Goal: Information Seeking & Learning: Learn about a topic

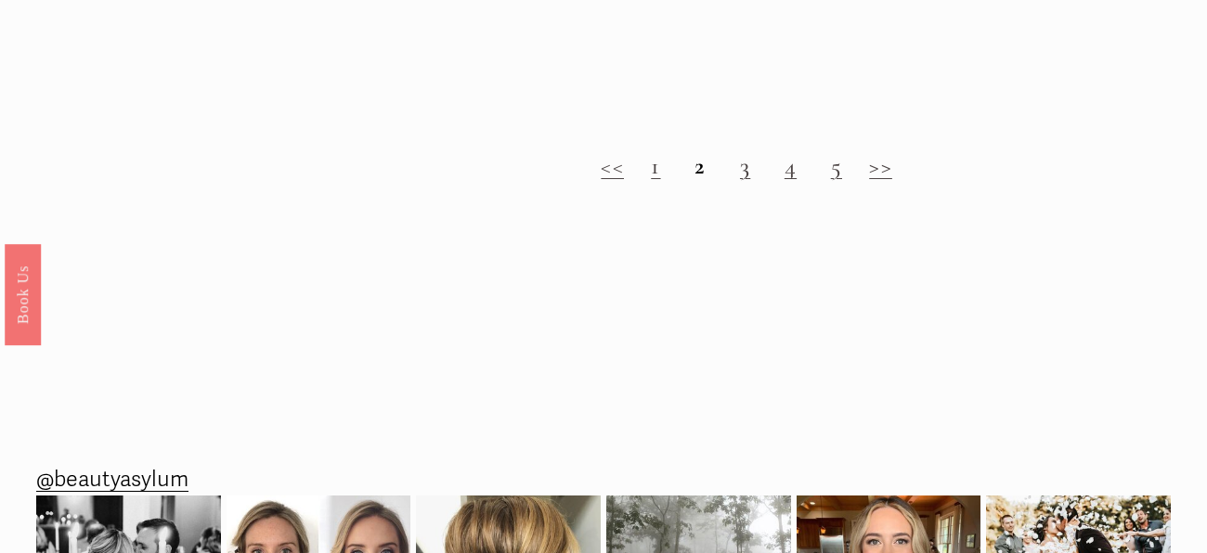
scroll to position [1904, 0]
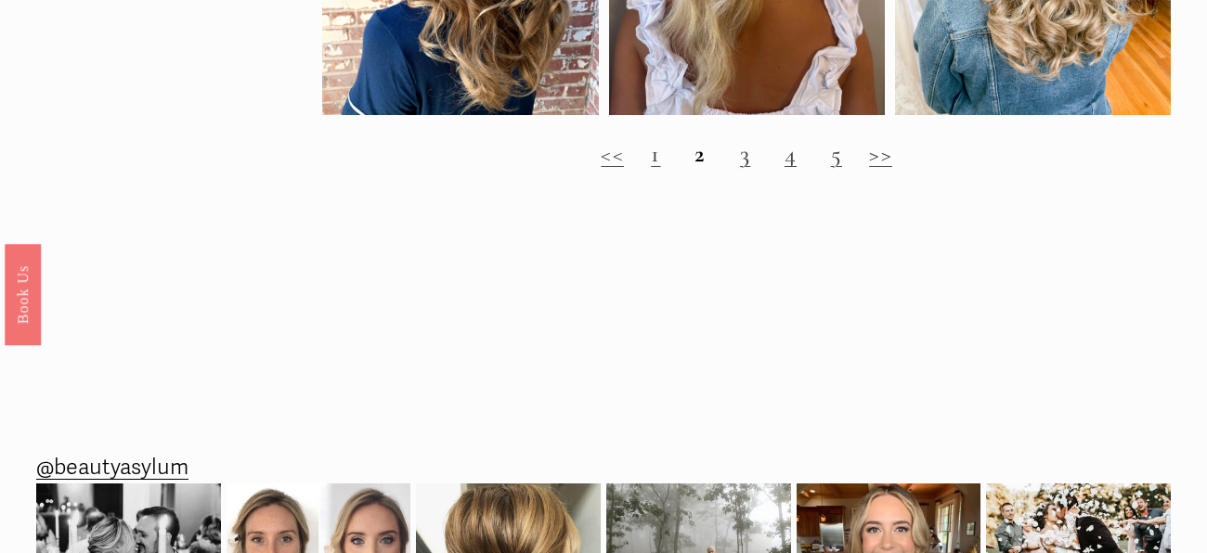
click at [694, 156] on strong "2" at bounding box center [699, 154] width 11 height 30
click at [703, 159] on strong "2" at bounding box center [699, 154] width 11 height 30
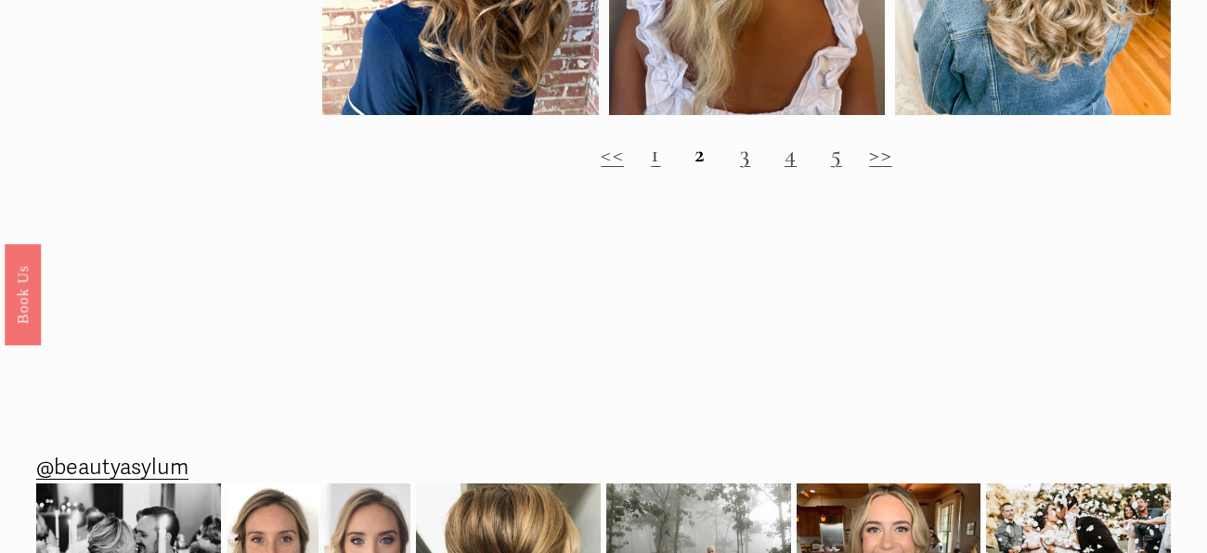
click at [688, 152] on h2 "<< 1 2 3 4 5 >>" at bounding box center [746, 154] width 848 height 29
click at [747, 156] on link "3" at bounding box center [745, 154] width 10 height 30
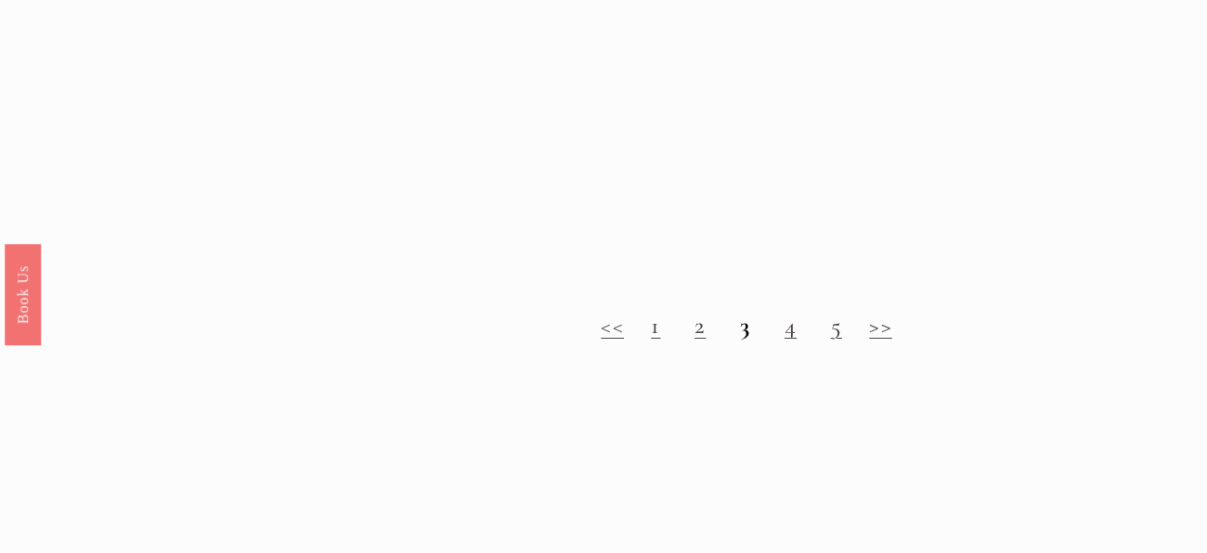
scroll to position [1691, 0]
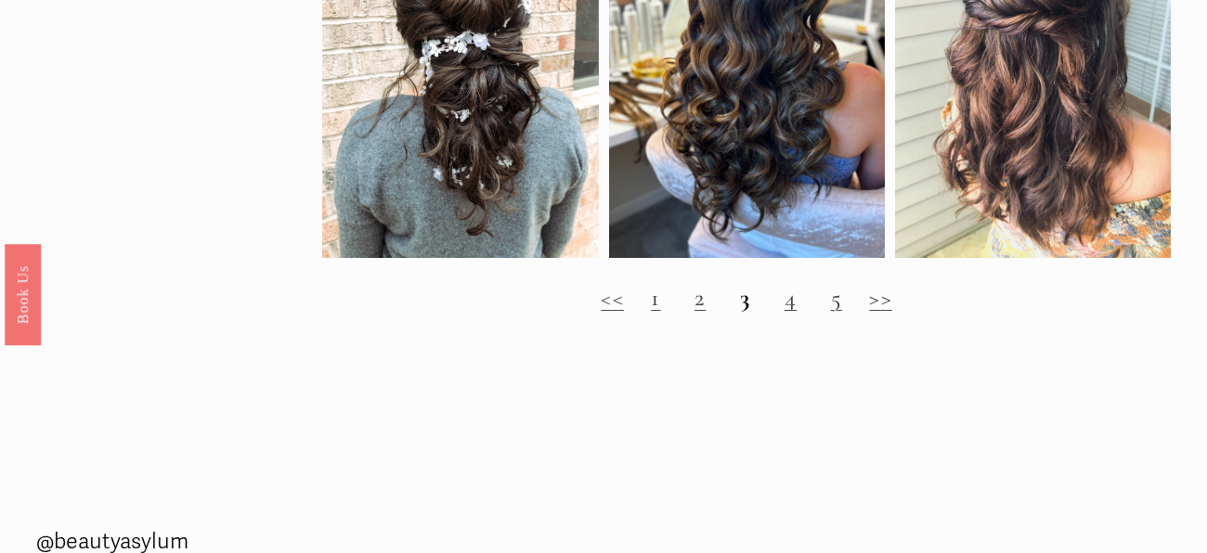
click at [789, 302] on link "4" at bounding box center [790, 298] width 12 height 30
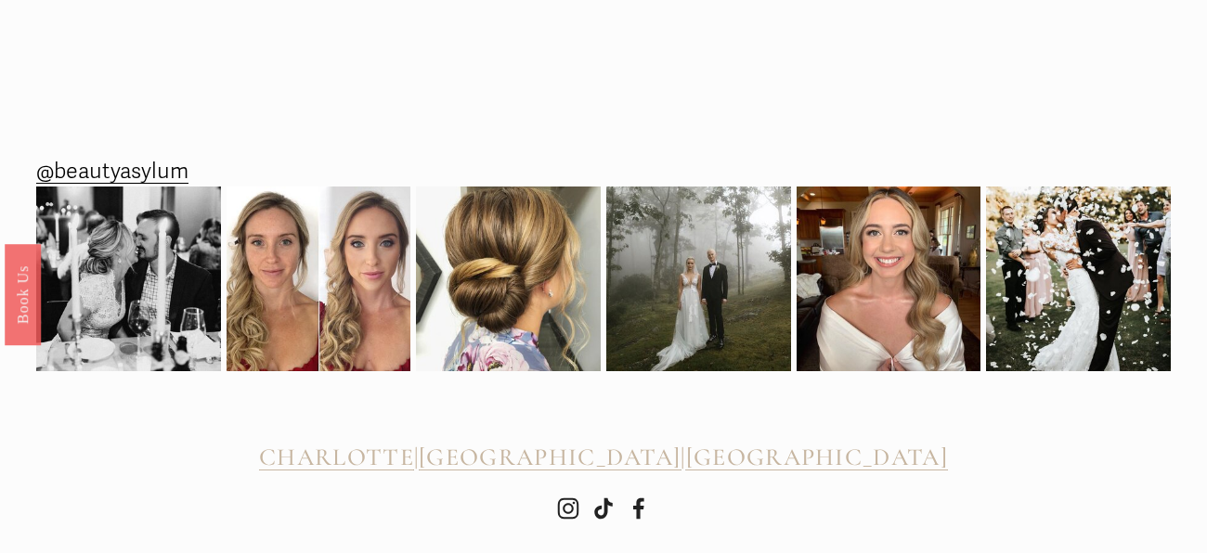
scroll to position [2161, 0]
